Goal: Find specific page/section: Find specific page/section

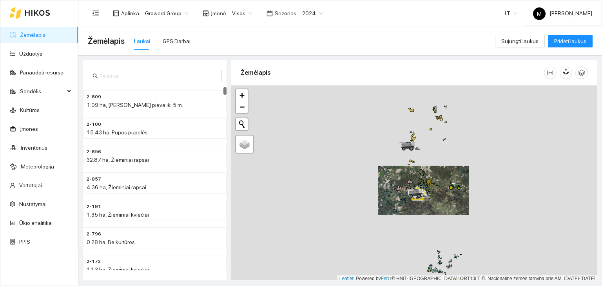
scroll to position [2, 0]
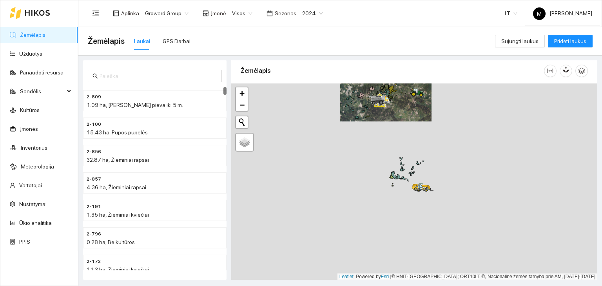
drag, startPoint x: 439, startPoint y: 227, endPoint x: 387, endPoint y: 107, distance: 130.8
click at [387, 107] on div at bounding box center [414, 181] width 366 height 197
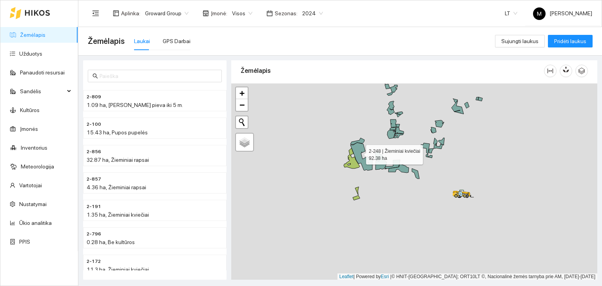
click at [359, 152] on icon at bounding box center [361, 157] width 22 height 28
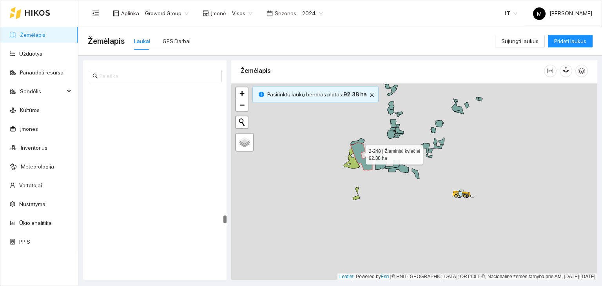
scroll to position [3229, 0]
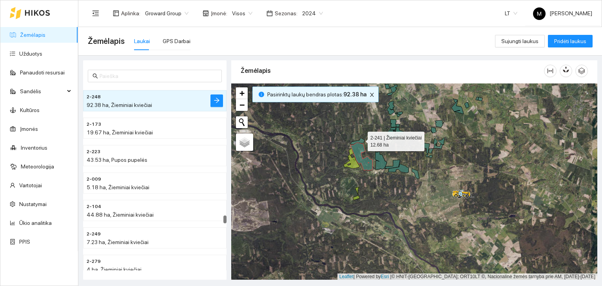
click at [361, 139] on icon at bounding box center [357, 141] width 14 height 7
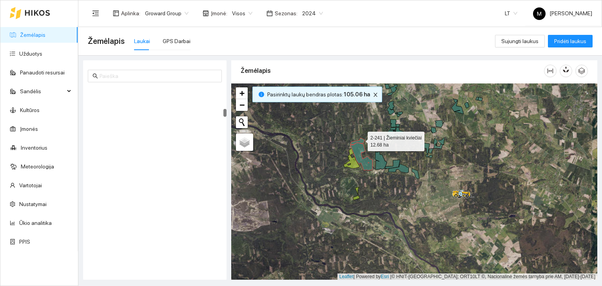
scroll to position [548, 0]
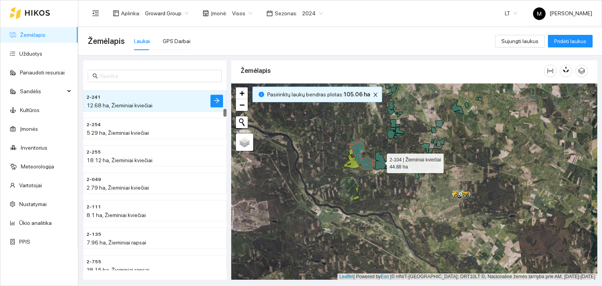
click at [381, 161] on icon at bounding box center [381, 161] width 12 height 18
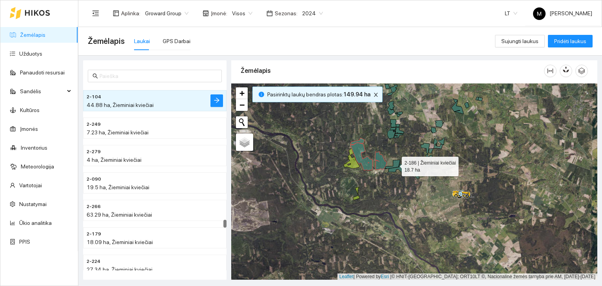
click at [397, 162] on icon at bounding box center [392, 164] width 15 height 9
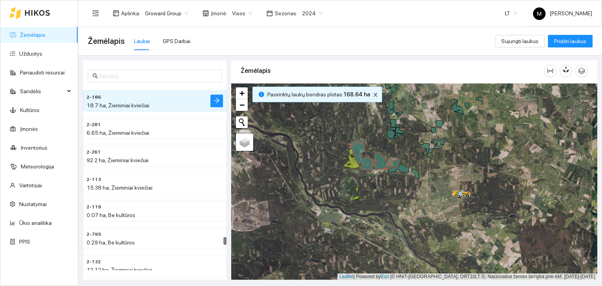
click at [397, 170] on div at bounding box center [414, 181] width 366 height 197
click at [403, 171] on icon at bounding box center [398, 168] width 20 height 9
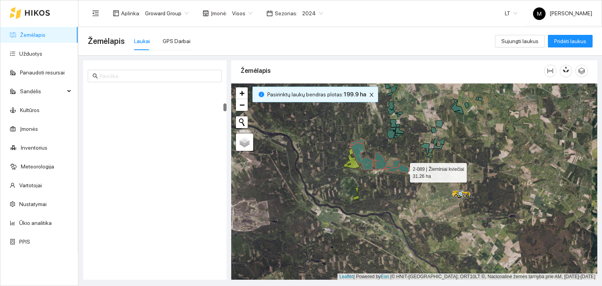
scroll to position [411, 0]
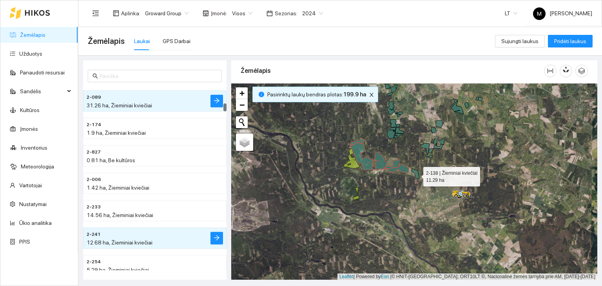
click at [416, 174] on icon at bounding box center [415, 174] width 7 height 10
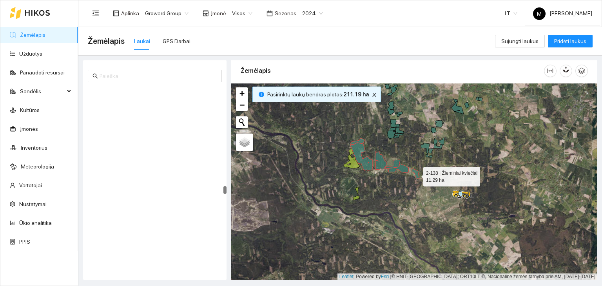
scroll to position [2492, 0]
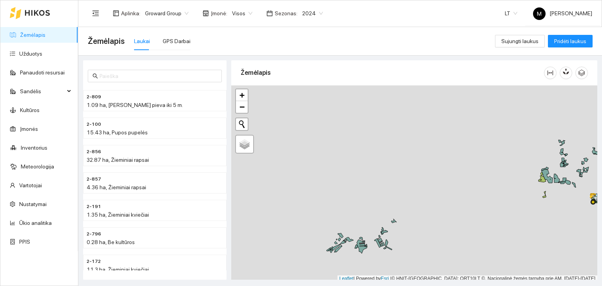
scroll to position [2, 0]
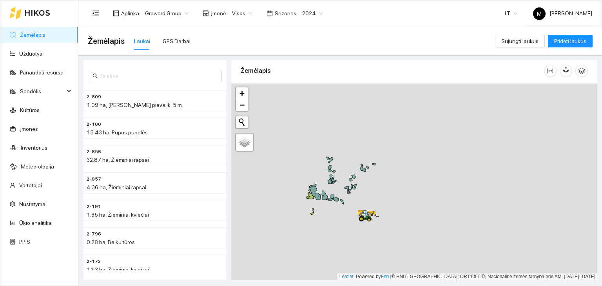
drag, startPoint x: 517, startPoint y: 156, endPoint x: 285, endPoint y: 174, distance: 232.8
click at [285, 174] on div at bounding box center [414, 181] width 366 height 197
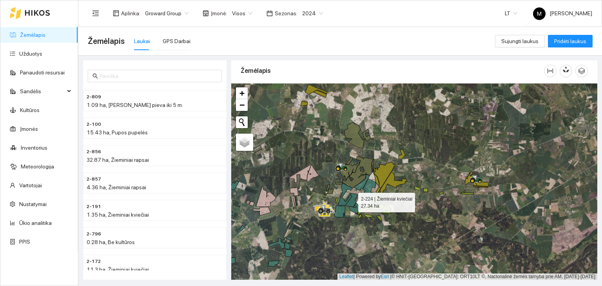
click at [351, 200] on icon at bounding box center [352, 200] width 12 height 14
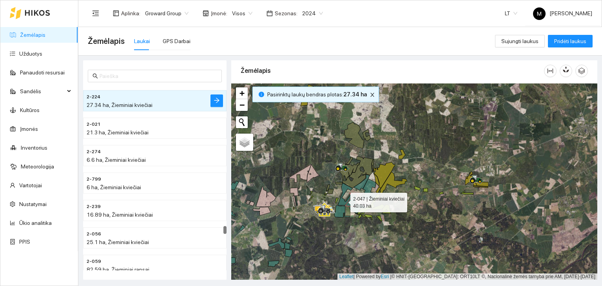
click at [343, 200] on icon at bounding box center [345, 194] width 15 height 22
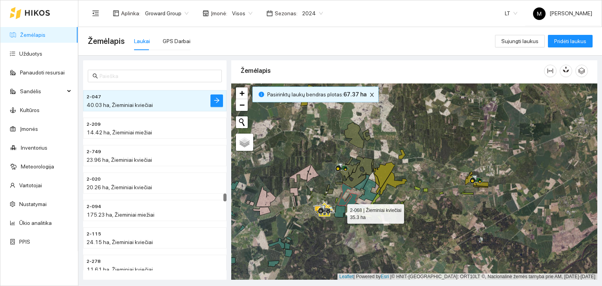
click at [340, 212] on icon at bounding box center [342, 211] width 16 height 12
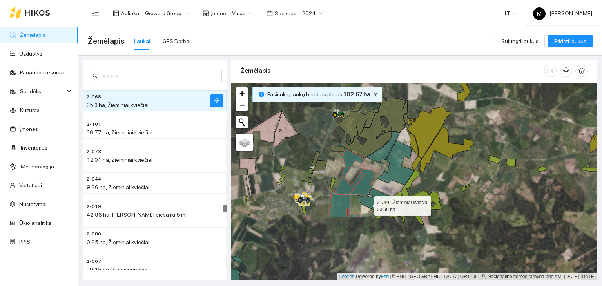
click at [367, 204] on icon at bounding box center [373, 199] width 35 height 22
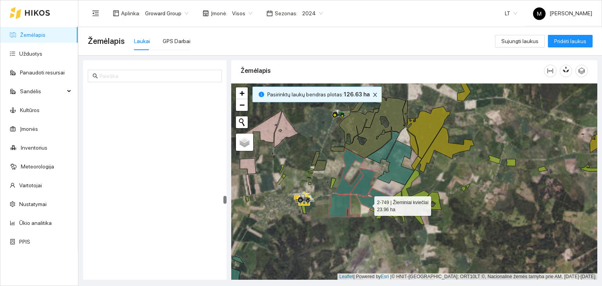
scroll to position [2737, 0]
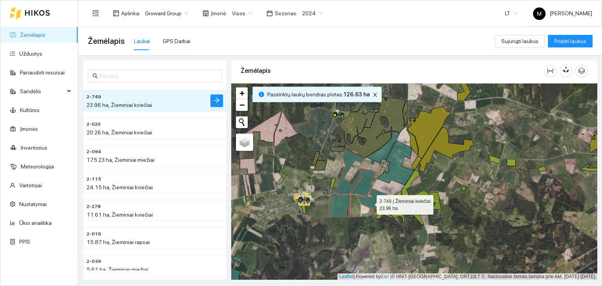
click at [370, 203] on icon at bounding box center [373, 199] width 35 height 22
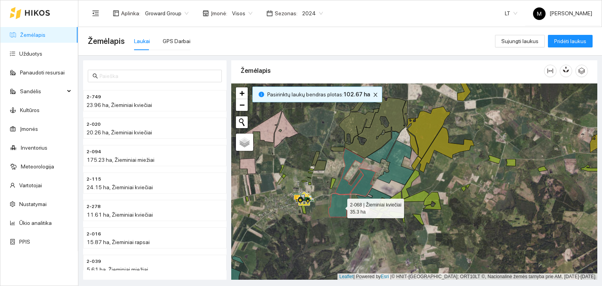
click at [342, 205] on icon at bounding box center [344, 206] width 32 height 24
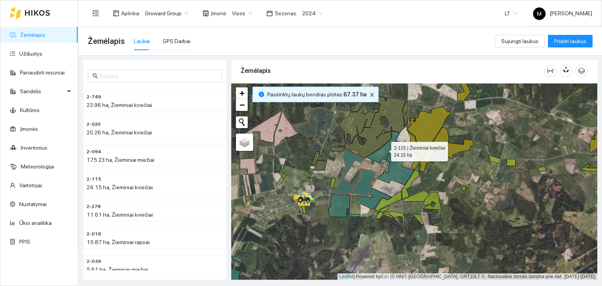
drag, startPoint x: 381, startPoint y: 151, endPoint x: 390, endPoint y: 157, distance: 10.6
click at [381, 151] on icon at bounding box center [383, 147] width 33 height 32
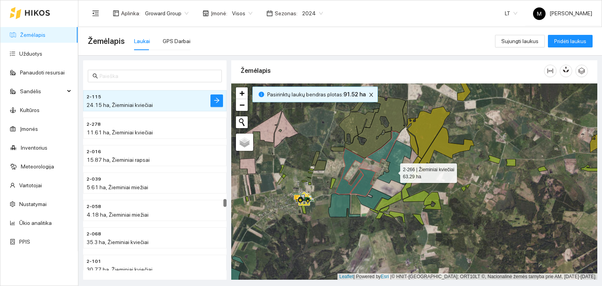
click at [393, 171] on icon at bounding box center [395, 163] width 36 height 44
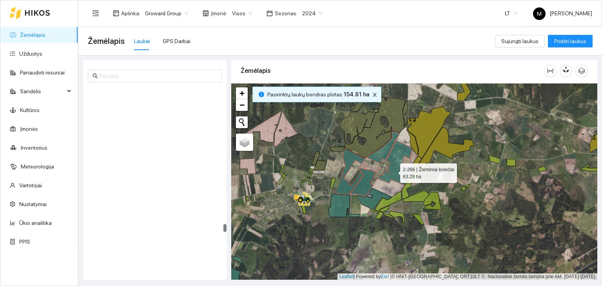
scroll to position [3450, 0]
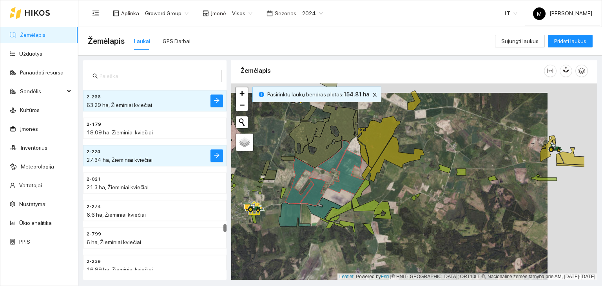
drag, startPoint x: 481, startPoint y: 184, endPoint x: 385, endPoint y: 201, distance: 97.6
click at [385, 201] on div at bounding box center [414, 181] width 366 height 197
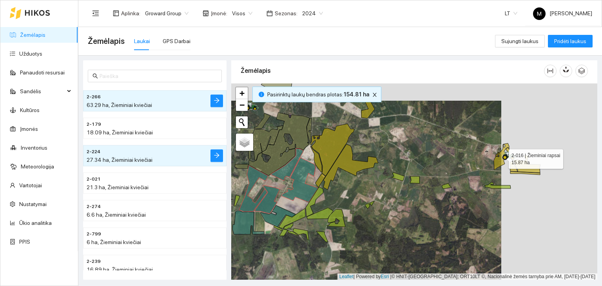
drag, startPoint x: 500, startPoint y: 159, endPoint x: 510, endPoint y: 168, distance: 13.0
click at [500, 159] on icon at bounding box center [502, 156] width 16 height 27
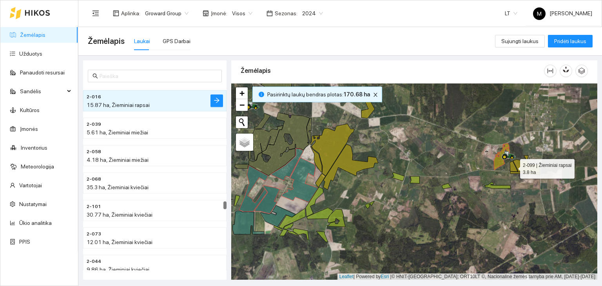
drag, startPoint x: 514, startPoint y: 169, endPoint x: 523, endPoint y: 167, distance: 8.6
click at [516, 168] on icon at bounding box center [513, 166] width 7 height 11
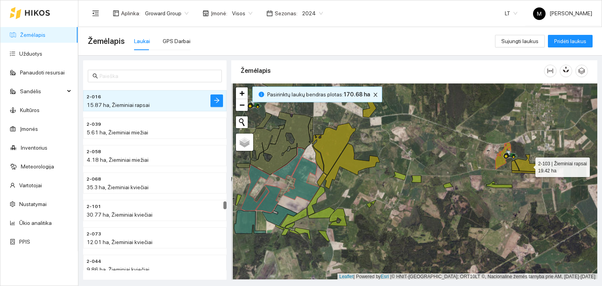
click at [524, 163] on icon at bounding box center [528, 163] width 27 height 17
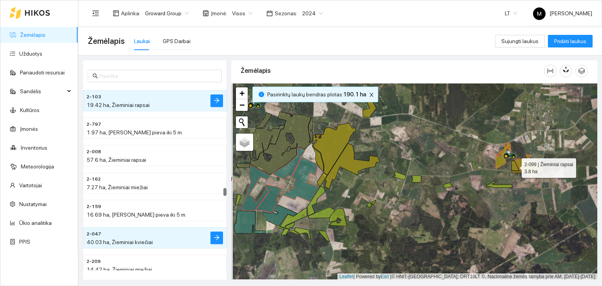
click at [514, 166] on icon at bounding box center [515, 165] width 7 height 11
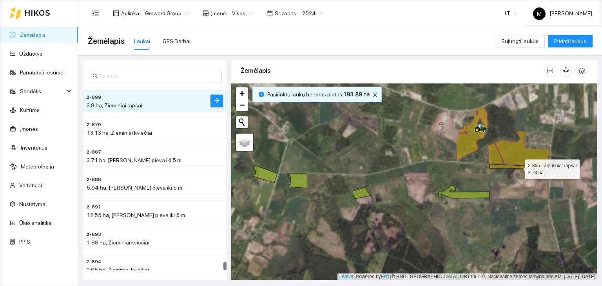
click at [530, 168] on icon at bounding box center [519, 167] width 59 height 6
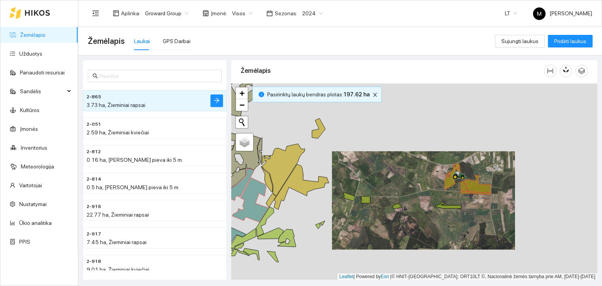
drag, startPoint x: 407, startPoint y: 174, endPoint x: 450, endPoint y: 217, distance: 61.3
click at [450, 217] on div at bounding box center [414, 181] width 366 height 197
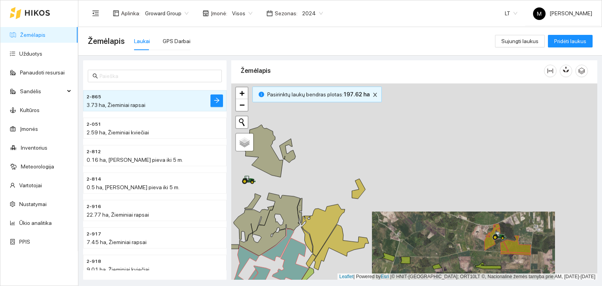
drag, startPoint x: 378, startPoint y: 163, endPoint x: 385, endPoint y: 217, distance: 53.8
click at [385, 218] on div at bounding box center [414, 181] width 366 height 197
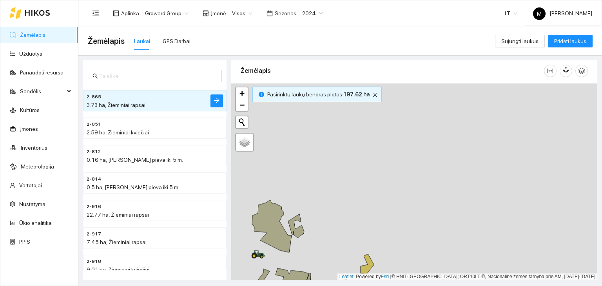
drag, startPoint x: 367, startPoint y: 195, endPoint x: 378, endPoint y: 220, distance: 26.9
click at [376, 227] on div at bounding box center [414, 181] width 366 height 197
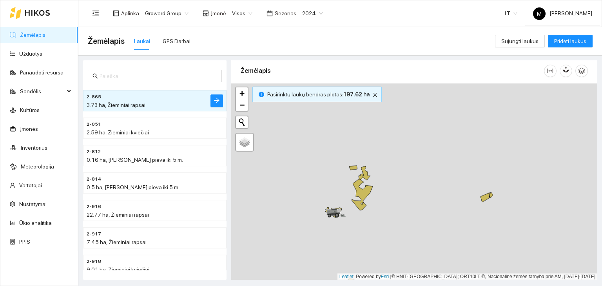
drag, startPoint x: 411, startPoint y: 163, endPoint x: 459, endPoint y: 261, distance: 108.3
click at [459, 261] on div at bounding box center [414, 181] width 366 height 197
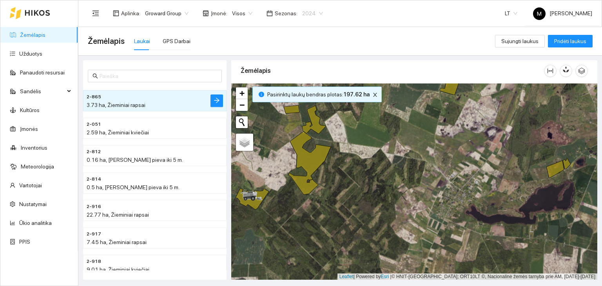
click at [308, 15] on span "2024" at bounding box center [312, 13] width 21 height 12
click at [306, 103] on div "2026" at bounding box center [306, 104] width 20 height 9
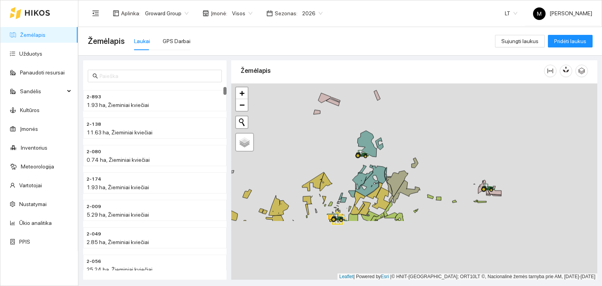
drag, startPoint x: 445, startPoint y: 243, endPoint x: 423, endPoint y: 155, distance: 90.7
click at [425, 149] on div at bounding box center [414, 181] width 366 height 197
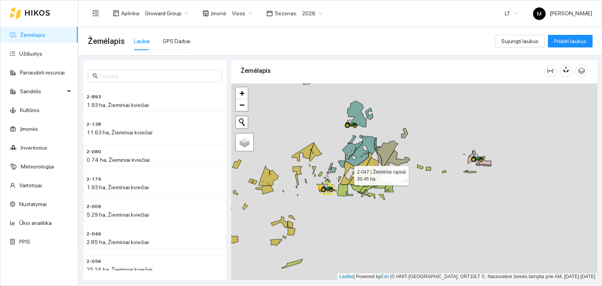
click at [345, 179] on icon at bounding box center [347, 173] width 15 height 24
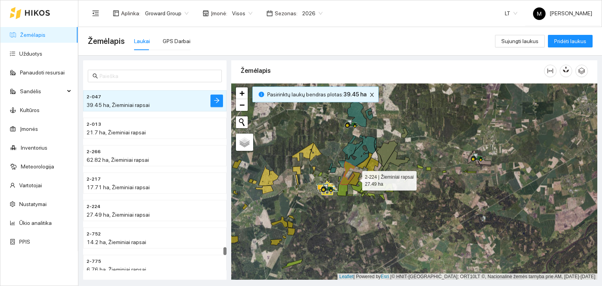
click at [356, 178] on icon at bounding box center [354, 179] width 13 height 14
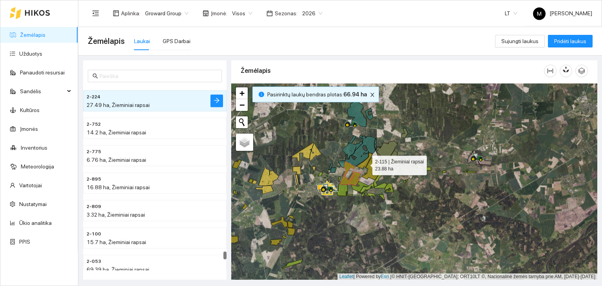
click at [365, 163] on icon at bounding box center [364, 161] width 16 height 16
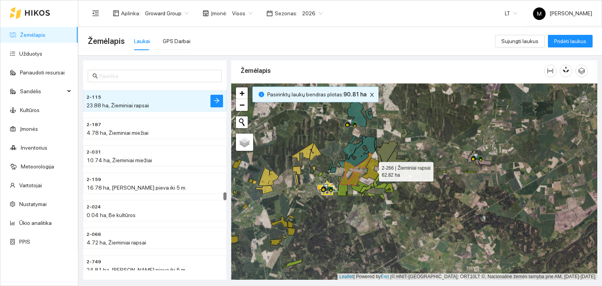
click at [371, 168] on icon at bounding box center [371, 169] width 18 height 22
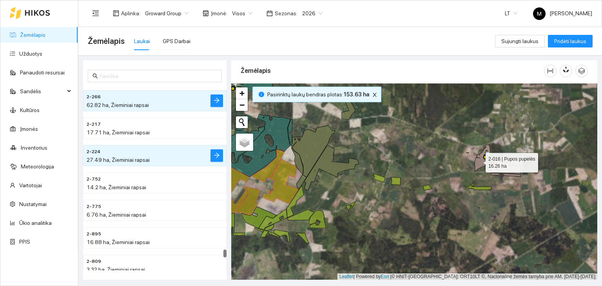
click at [479, 160] on icon at bounding box center [483, 157] width 16 height 27
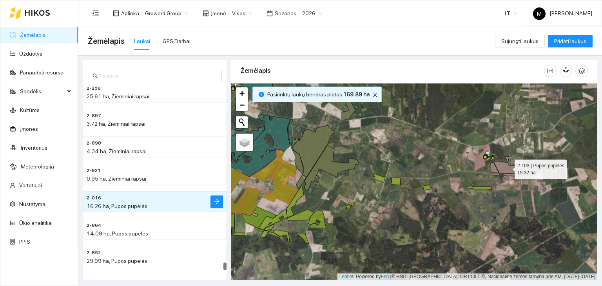
click at [503, 167] on icon at bounding box center [507, 165] width 27 height 17
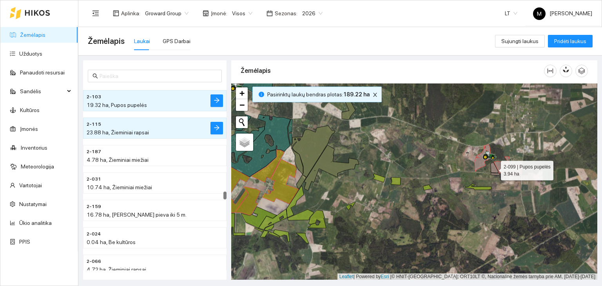
click at [494, 168] on icon at bounding box center [494, 167] width 7 height 11
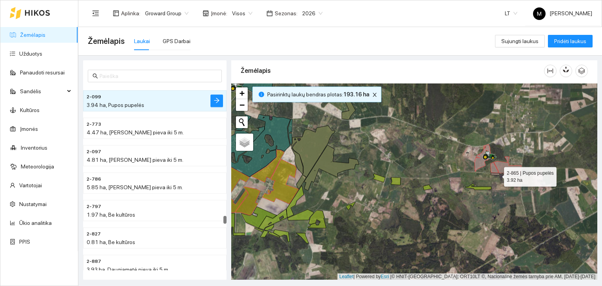
click at [497, 174] on icon at bounding box center [506, 175] width 30 height 4
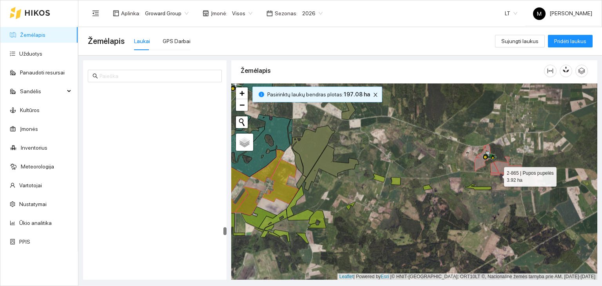
scroll to position [3641, 0]
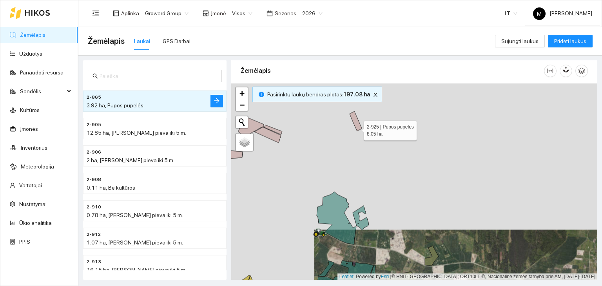
click at [357, 128] on icon at bounding box center [356, 121] width 12 height 20
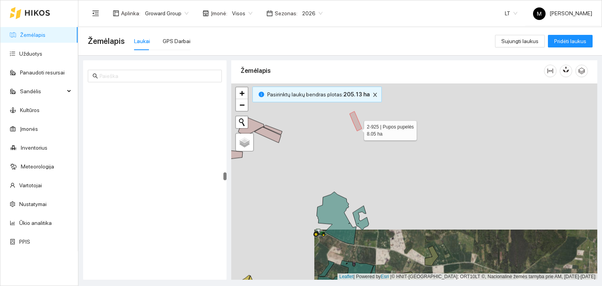
scroll to position [2217, 0]
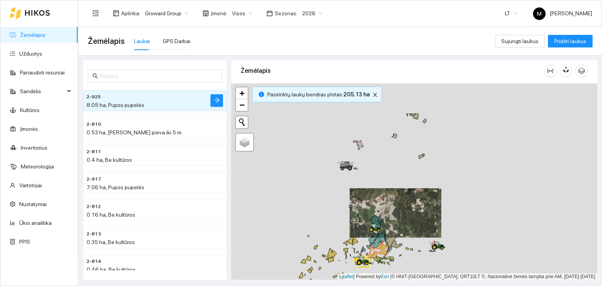
drag, startPoint x: 422, startPoint y: 128, endPoint x: 400, endPoint y: 187, distance: 63.4
click at [400, 187] on div at bounding box center [414, 181] width 366 height 197
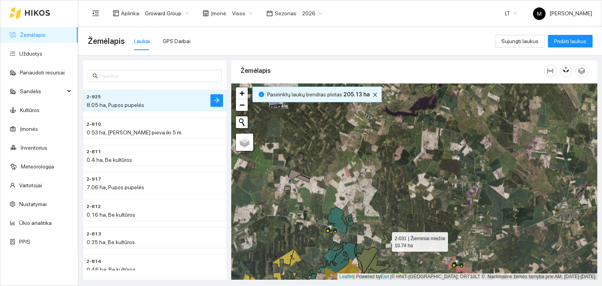
click at [385, 242] on icon at bounding box center [385, 239] width 7 height 10
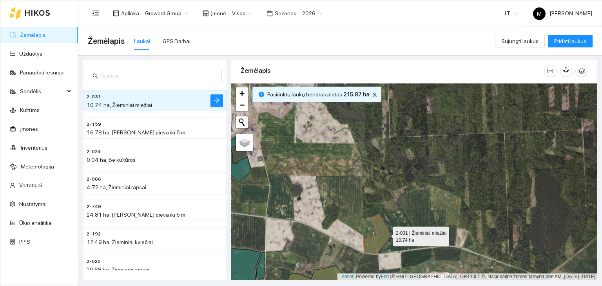
click at [386, 234] on icon at bounding box center [376, 234] width 27 height 40
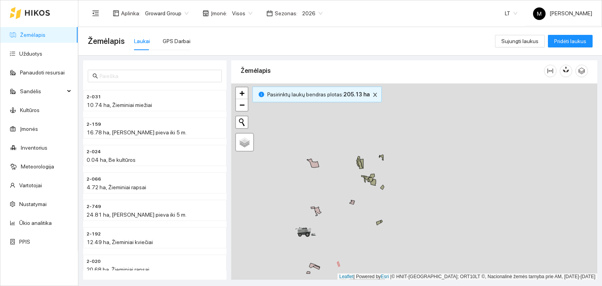
drag, startPoint x: 389, startPoint y: 143, endPoint x: 365, endPoint y: 226, distance: 86.6
click at [365, 226] on div at bounding box center [414, 181] width 366 height 197
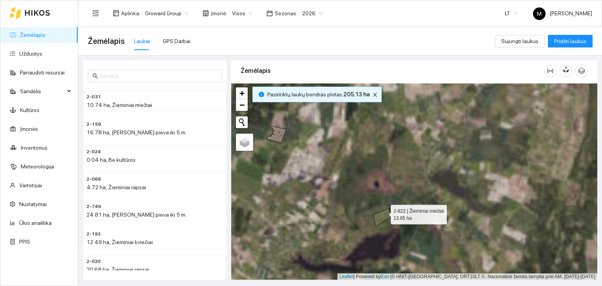
click at [384, 212] on icon at bounding box center [382, 218] width 18 height 18
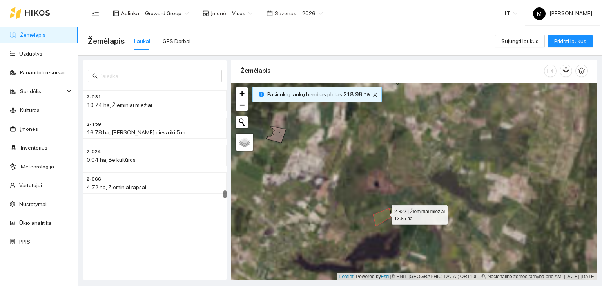
scroll to position [2683, 0]
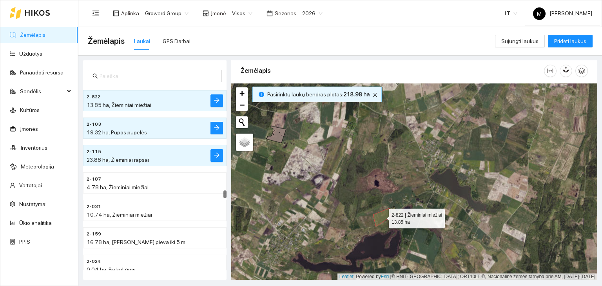
click at [390, 212] on icon at bounding box center [382, 218] width 18 height 18
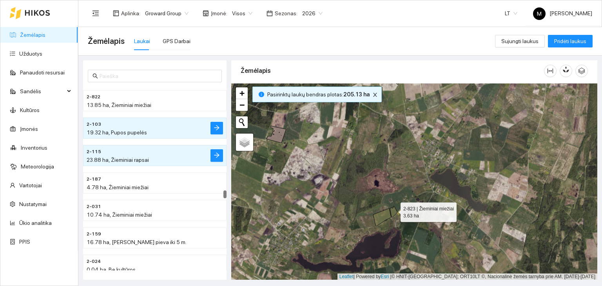
click at [394, 210] on icon at bounding box center [393, 212] width 7 height 11
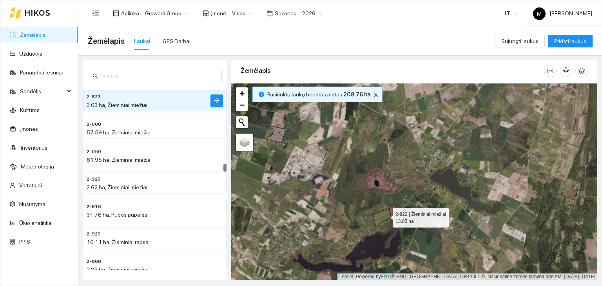
click at [384, 215] on icon at bounding box center [382, 218] width 18 height 18
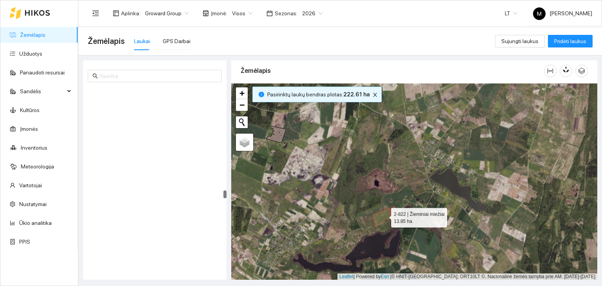
scroll to position [2683, 0]
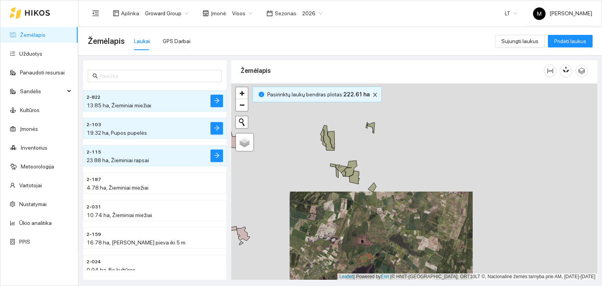
drag, startPoint x: 372, startPoint y: 171, endPoint x: 353, endPoint y: 212, distance: 45.3
click at [353, 212] on div at bounding box center [414, 181] width 366 height 197
click at [372, 187] on icon at bounding box center [372, 188] width 8 height 10
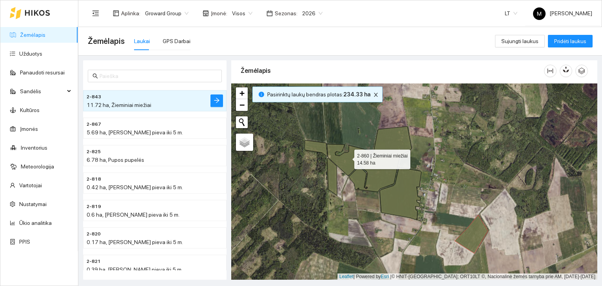
click at [331, 154] on icon at bounding box center [349, 159] width 45 height 31
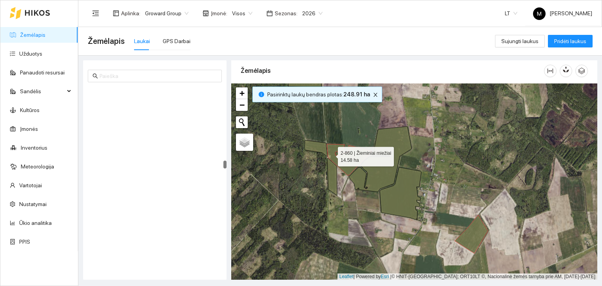
scroll to position [1916, 0]
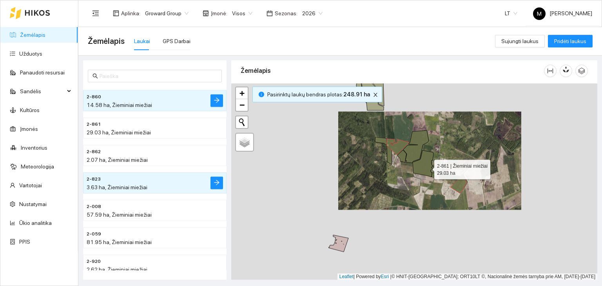
drag, startPoint x: 443, startPoint y: 215, endPoint x: 426, endPoint y: 154, distance: 63.9
click at [426, 154] on icon at bounding box center [423, 164] width 21 height 27
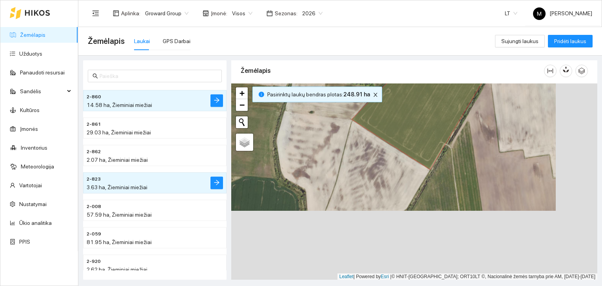
drag, startPoint x: 490, startPoint y: 204, endPoint x: 450, endPoint y: 135, distance: 80.1
click at [450, 135] on icon at bounding box center [418, 93] width 132 height 154
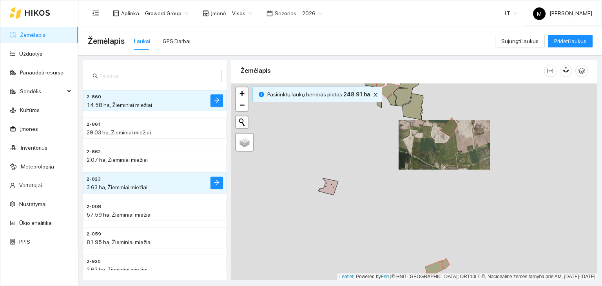
drag, startPoint x: 432, startPoint y: 250, endPoint x: 423, endPoint y: 198, distance: 52.5
click at [423, 198] on div at bounding box center [414, 181] width 366 height 197
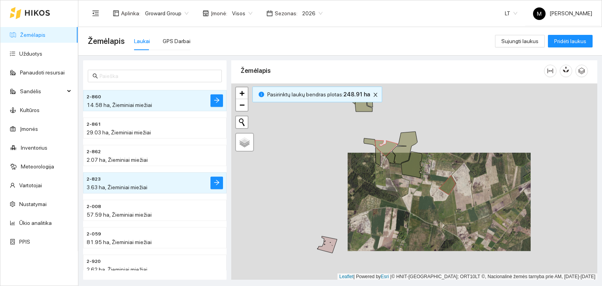
drag, startPoint x: 367, startPoint y: 143, endPoint x: 383, endPoint y: 196, distance: 54.4
click at [383, 196] on div at bounding box center [414, 181] width 366 height 197
